Goal: Task Accomplishment & Management: Manage account settings

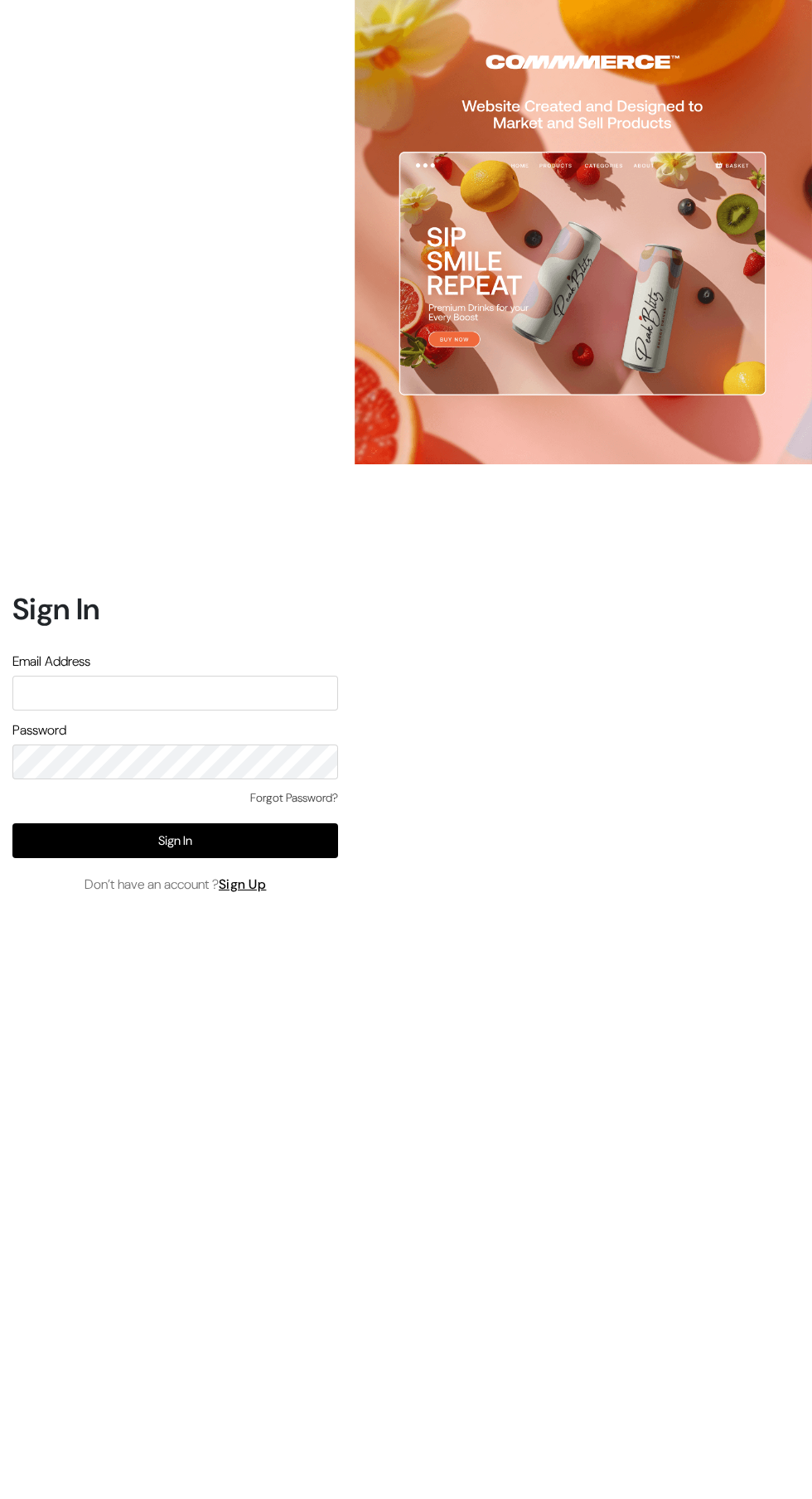
click at [105, 710] on input "text" at bounding box center [175, 693] width 325 height 35
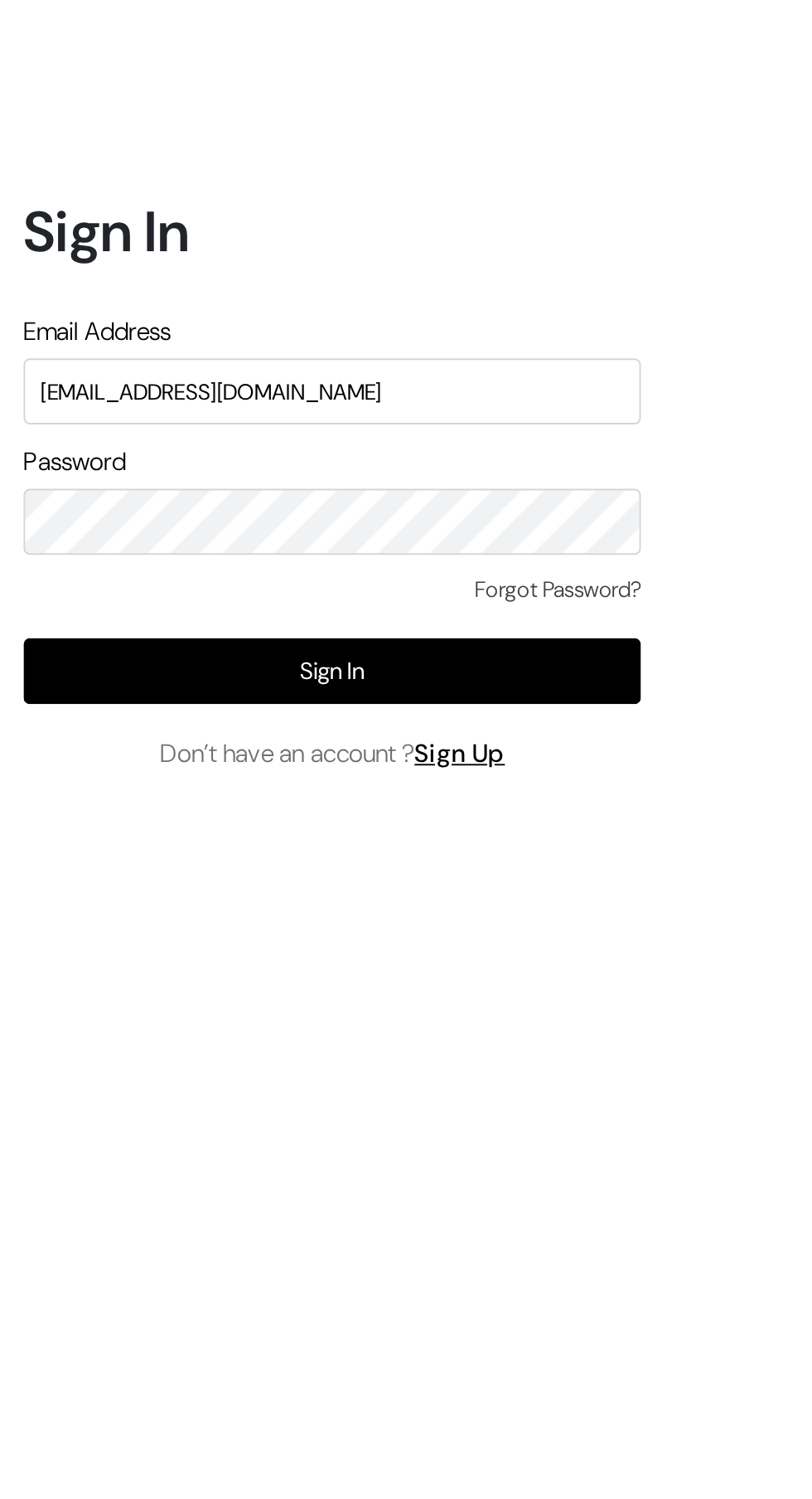
type input "Welcomeindiaart@gmail.com"
click at [168, 858] on button "Sign In" at bounding box center [175, 841] width 325 height 35
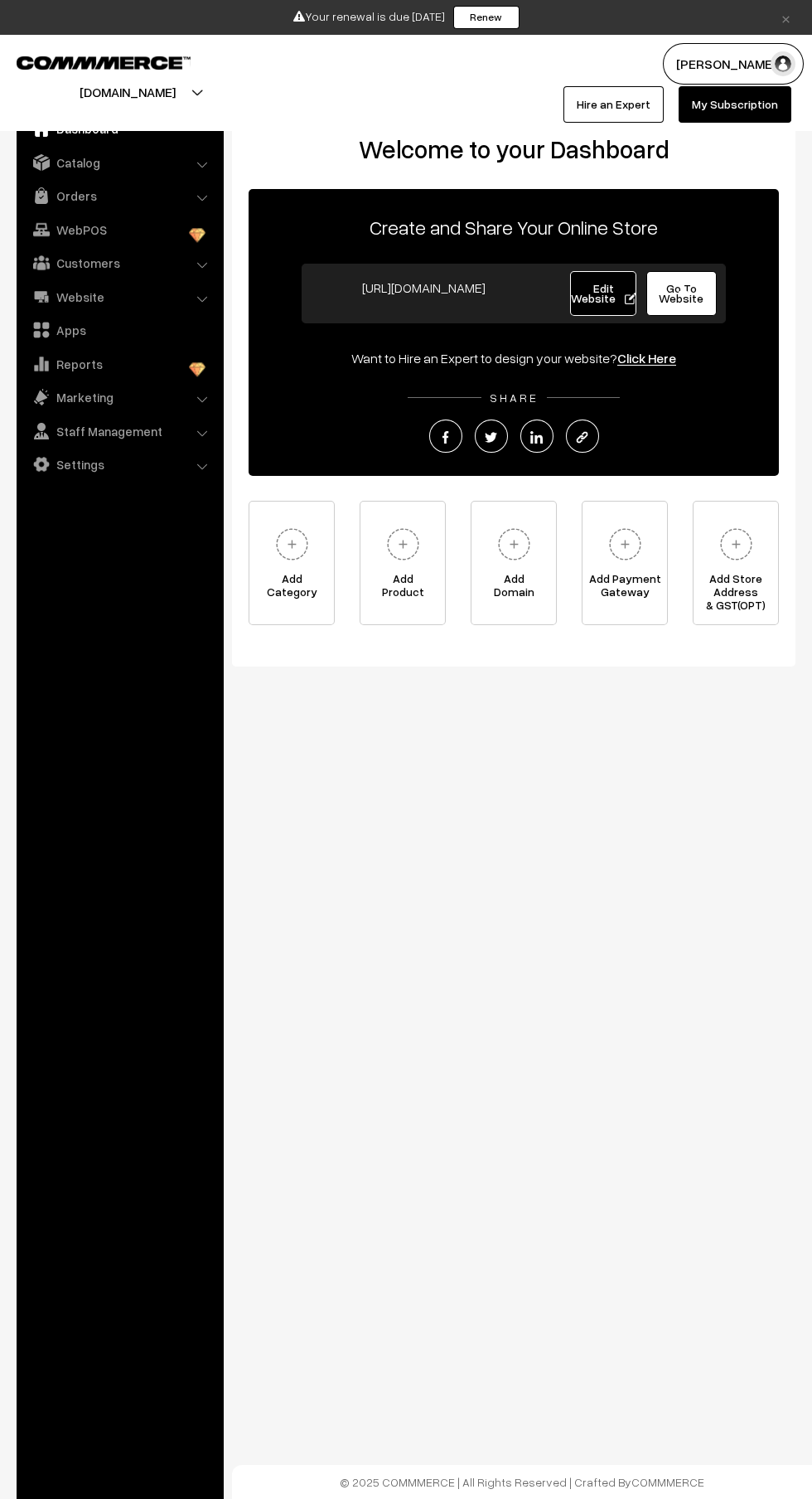
click at [64, 192] on link "Orders" at bounding box center [119, 196] width 198 height 30
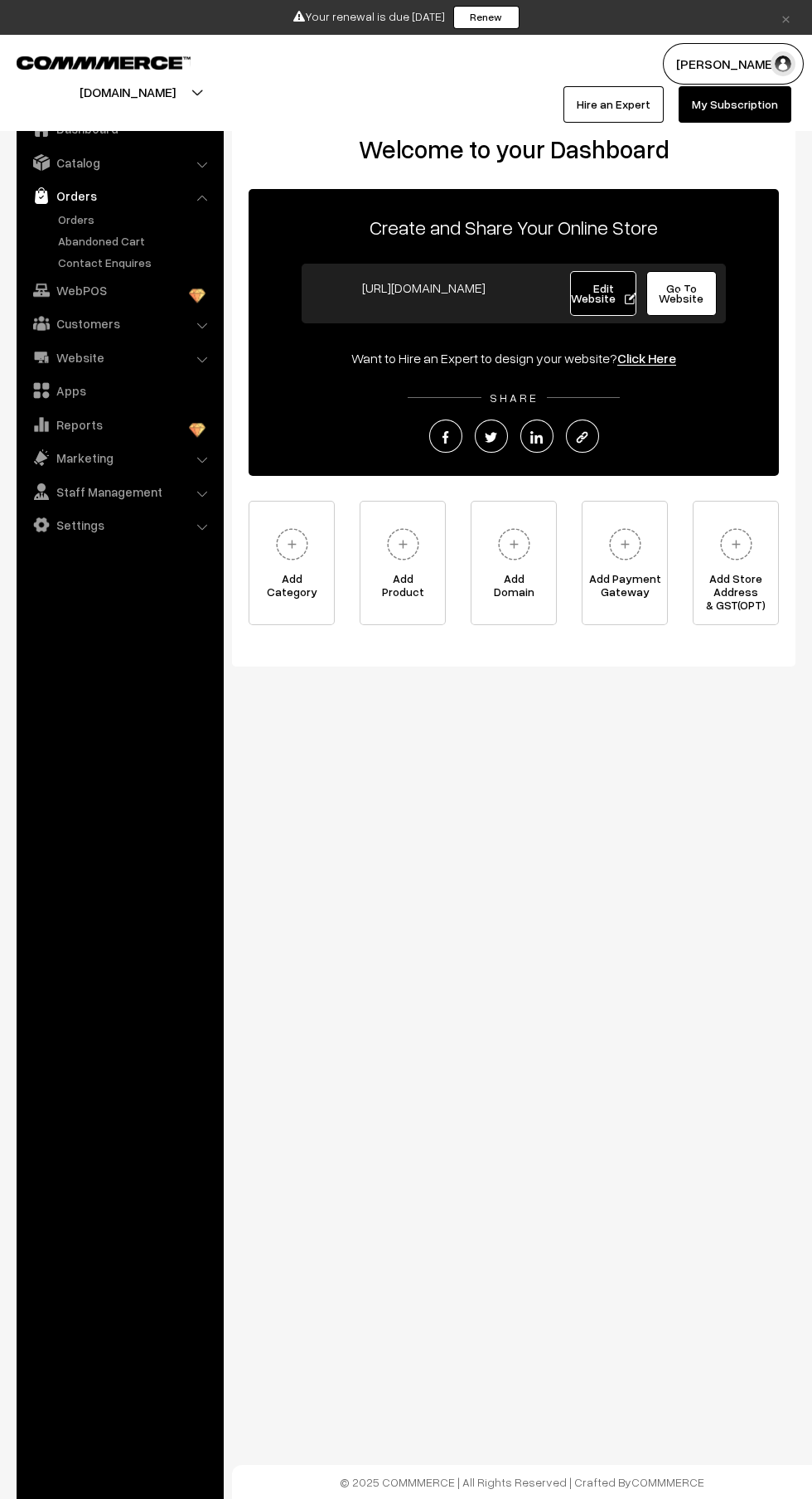
click at [68, 219] on link "Orders" at bounding box center [135, 219] width 165 height 18
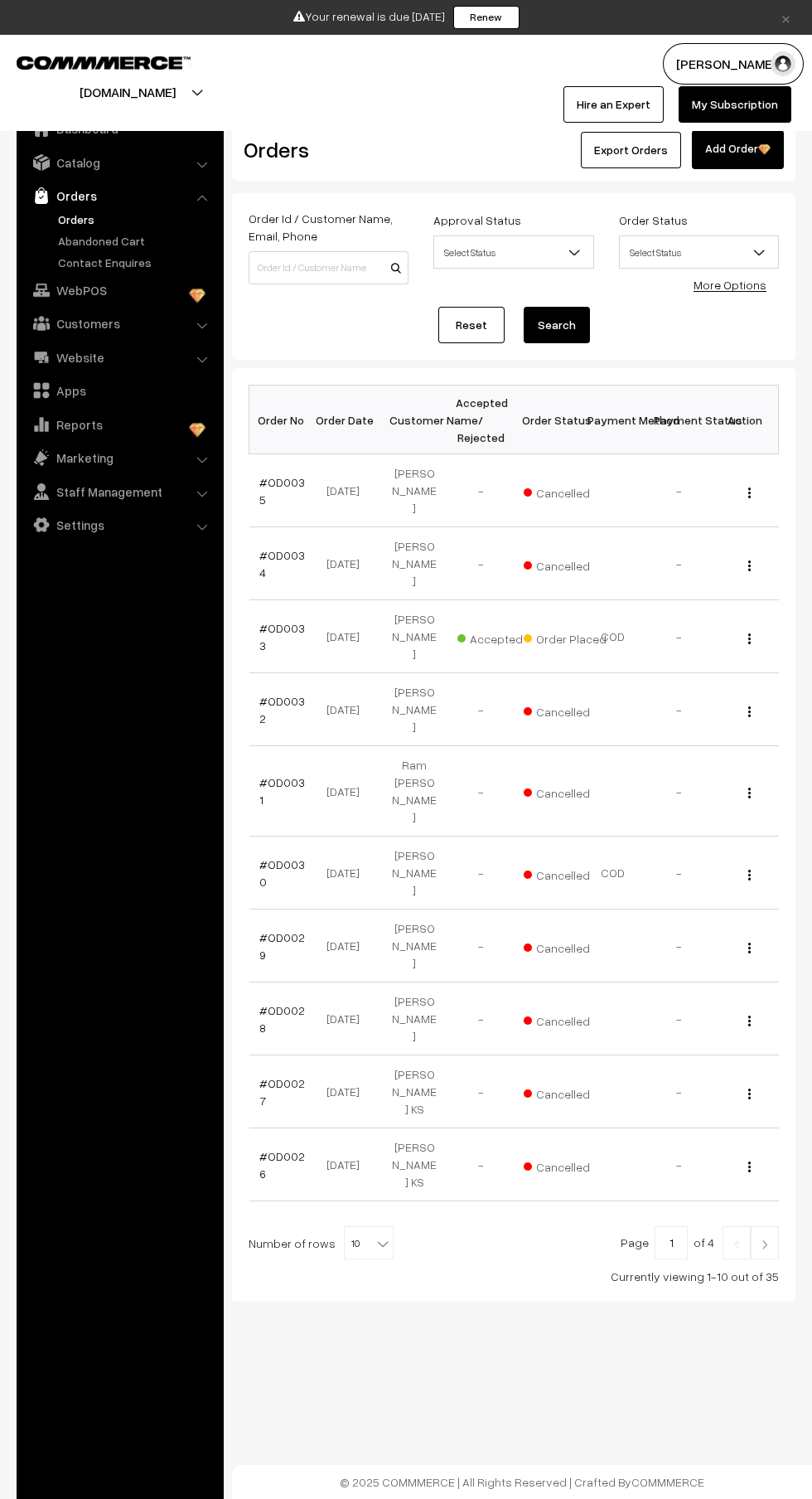
click at [97, 240] on link "Abandoned Cart" at bounding box center [135, 241] width 165 height 18
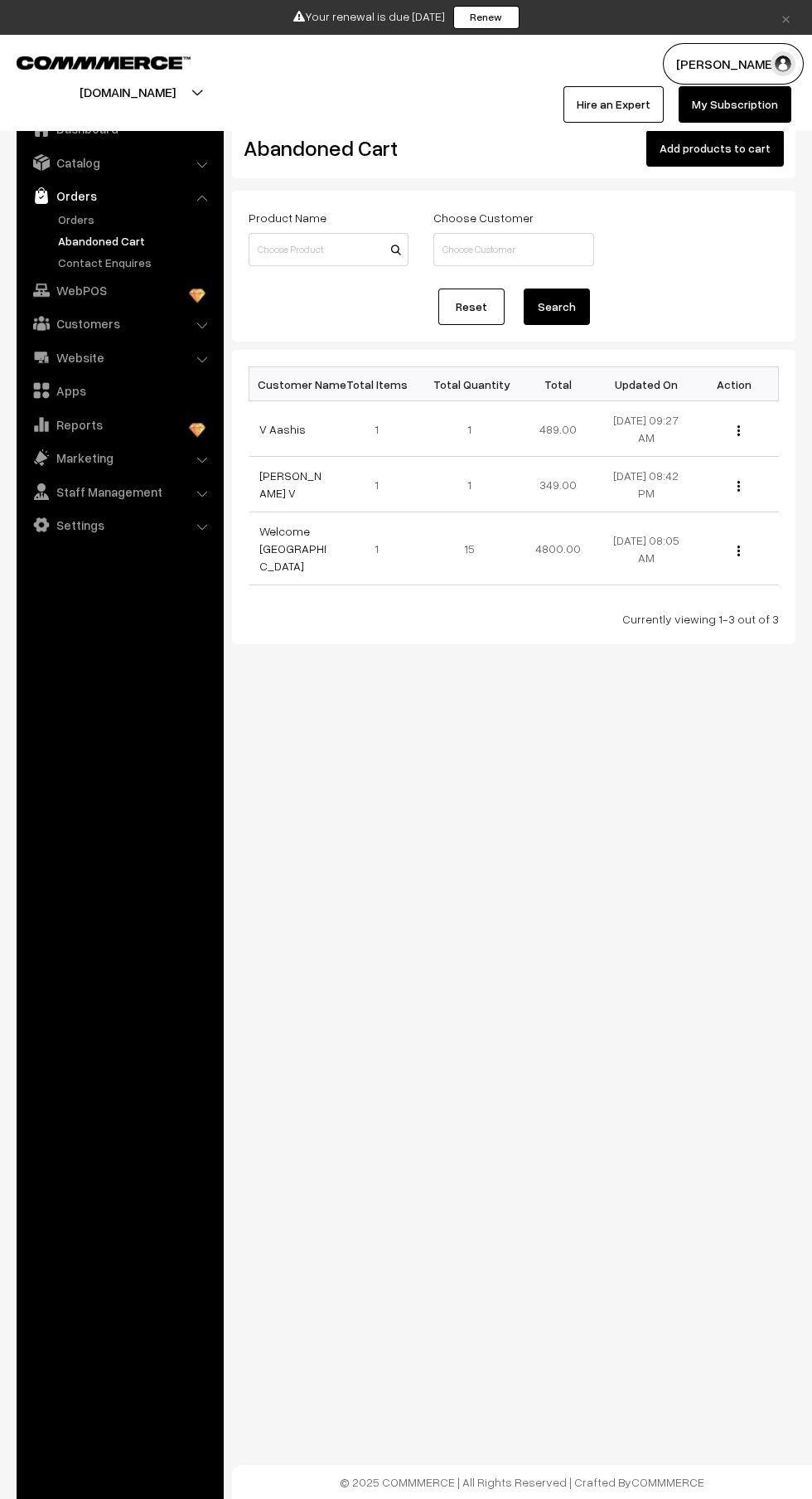
click at [500, 19] on link "Renew" at bounding box center [487, 18] width 66 height 23
